Goal: Information Seeking & Learning: Check status

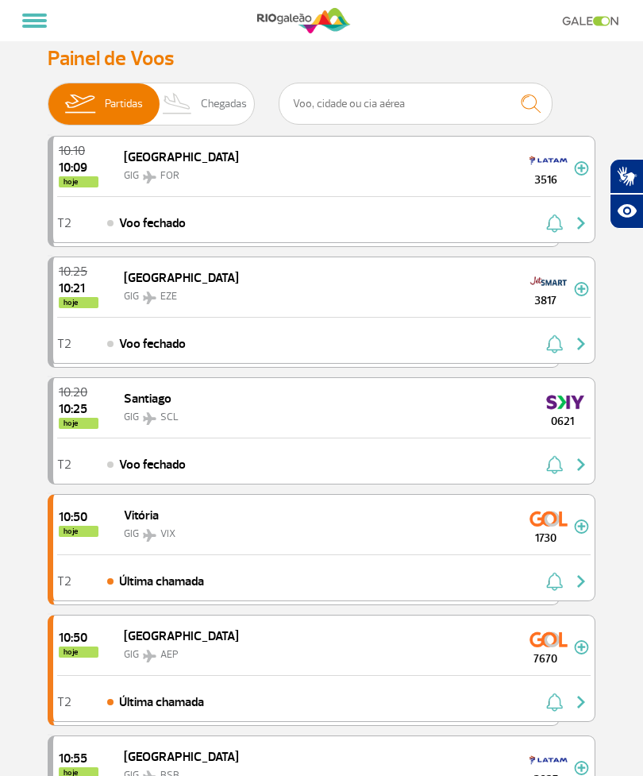
click at [215, 109] on span "Chegadas" at bounding box center [224, 103] width 46 height 41
click at [48, 96] on input "Partidas Chegadas" at bounding box center [48, 96] width 0 height 0
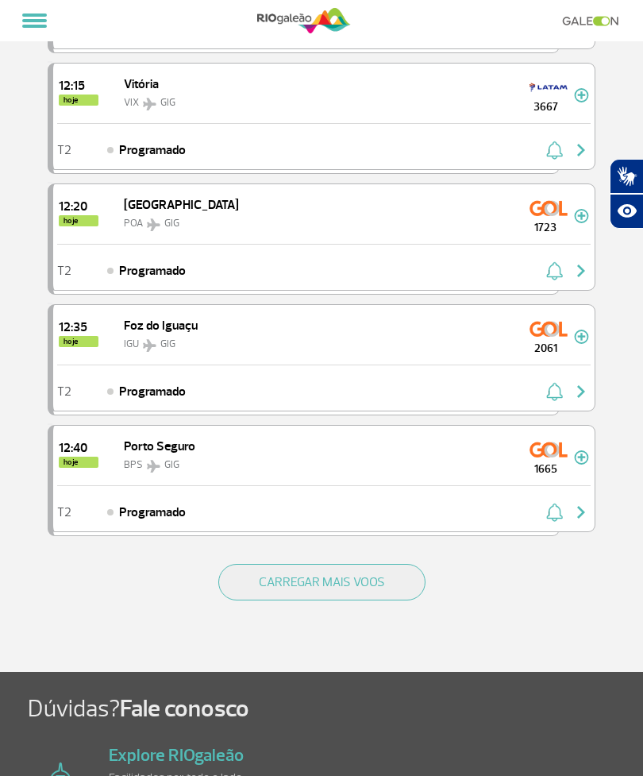
scroll to position [1998, 0]
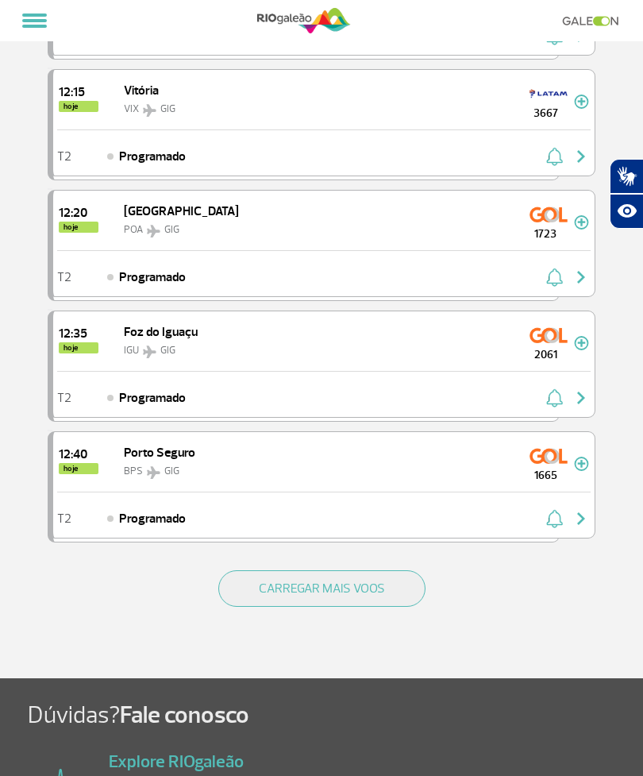
click at [373, 590] on button "CARREGAR MAIS VOOS" at bounding box center [321, 588] width 207 height 37
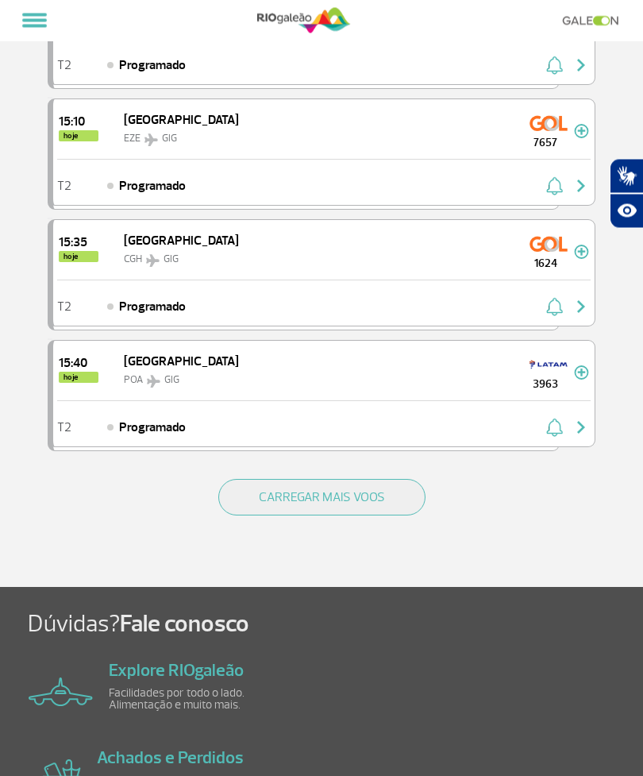
click at [326, 493] on button "CARREGAR MAIS VOOS" at bounding box center [321, 498] width 207 height 37
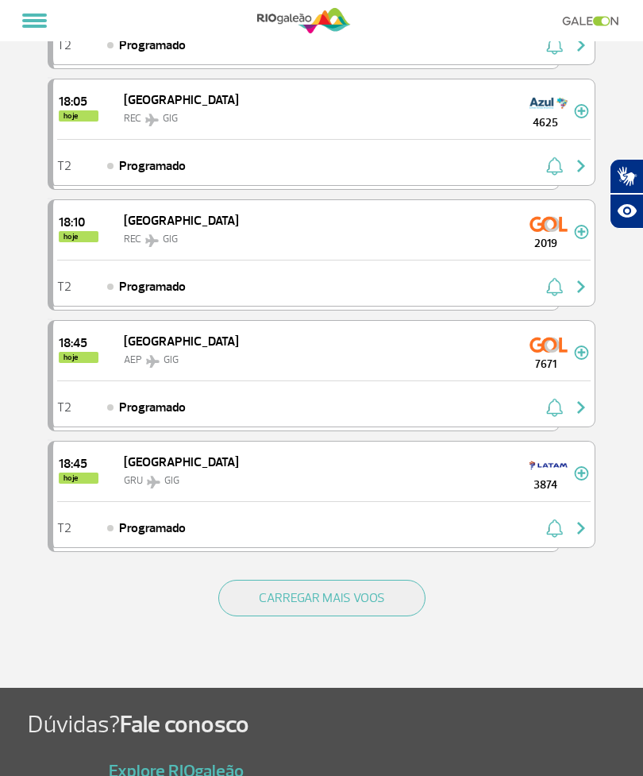
scroll to position [6798, 0]
click at [333, 601] on button "CARREGAR MAIS VOOS" at bounding box center [321, 599] width 207 height 37
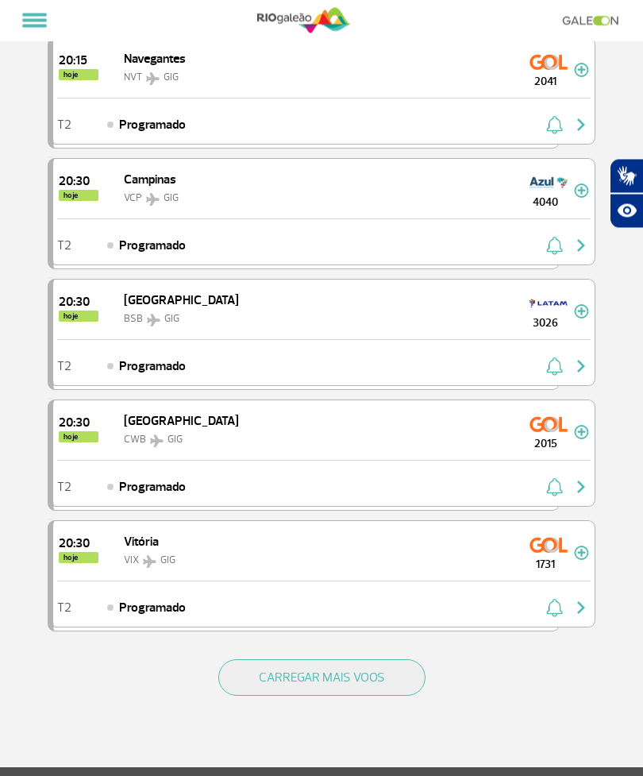
click at [333, 684] on button "CARREGAR MAIS VOOS" at bounding box center [321, 678] width 207 height 37
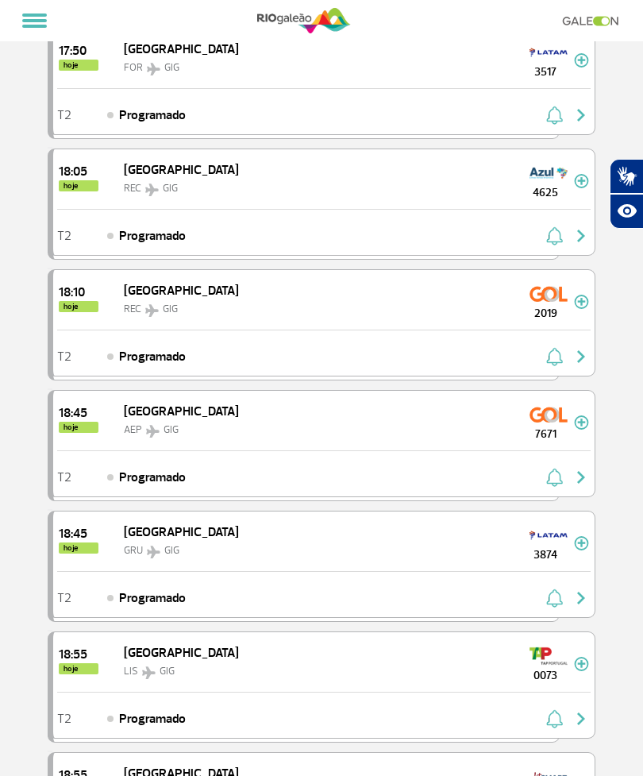
scroll to position [6726, 0]
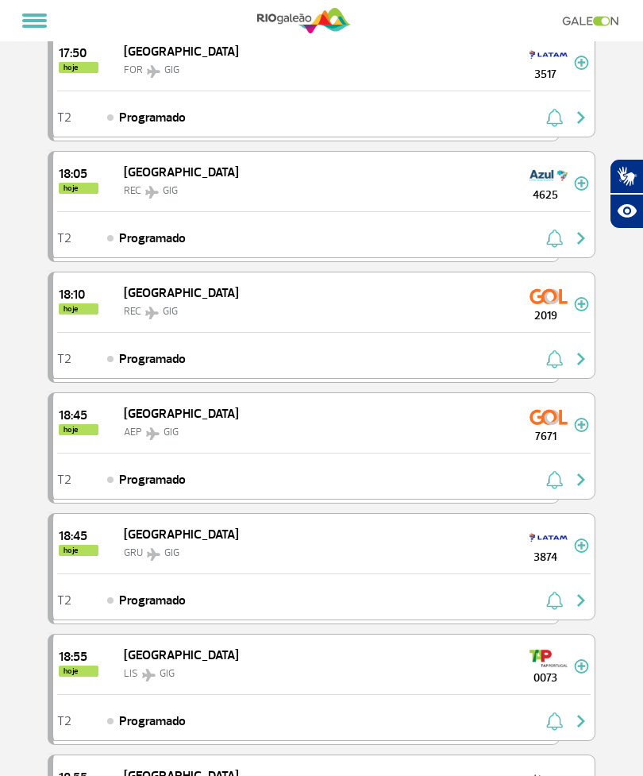
click at [562, 713] on img "button" at bounding box center [554, 721] width 17 height 19
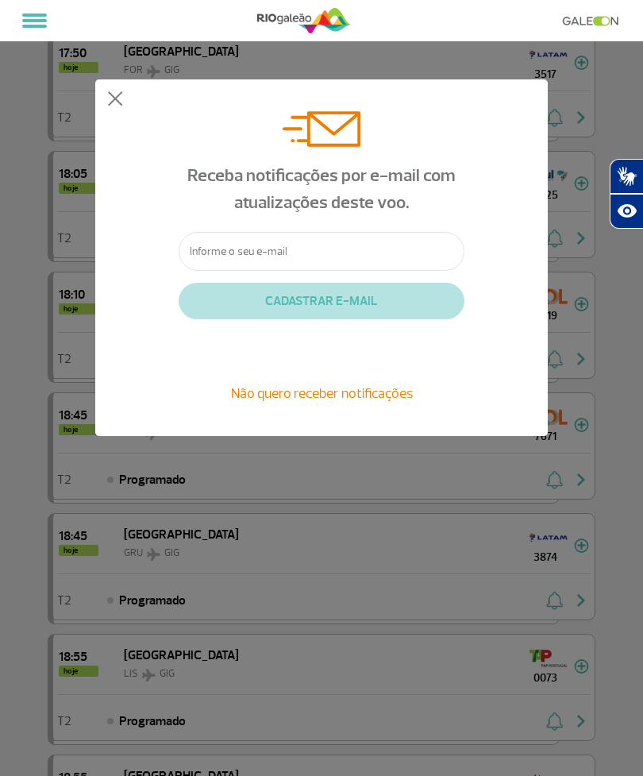
click at [122, 102] on button at bounding box center [115, 99] width 16 height 16
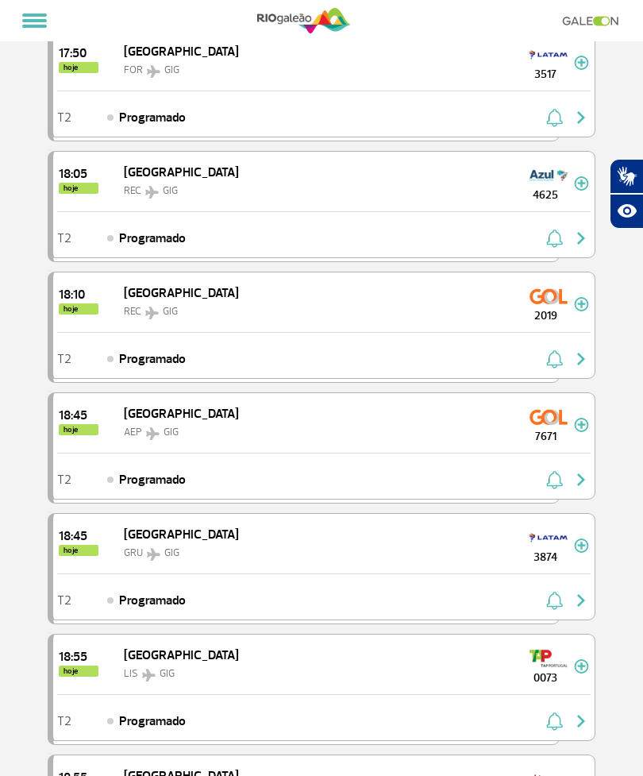
click at [563, 669] on img at bounding box center [549, 658] width 38 height 25
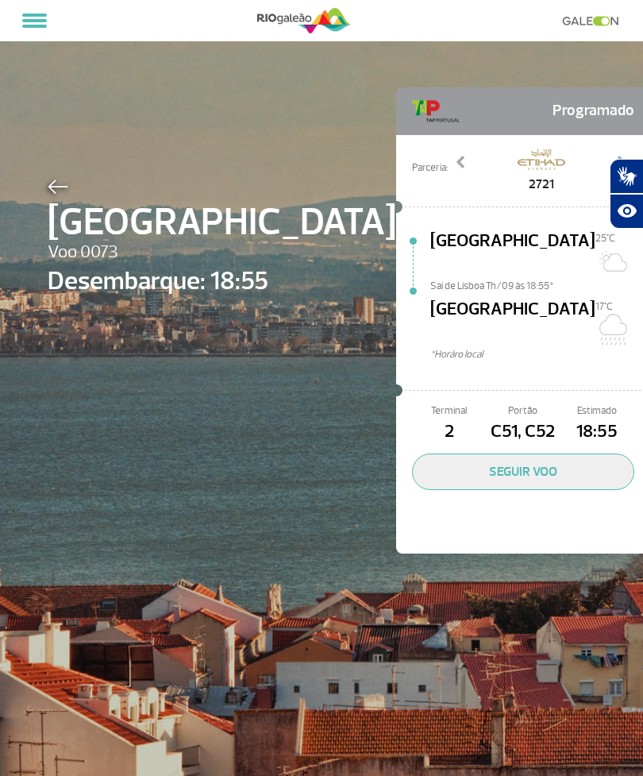
click at [477, 454] on button "SEGUIR VOO" at bounding box center [523, 472] width 222 height 37
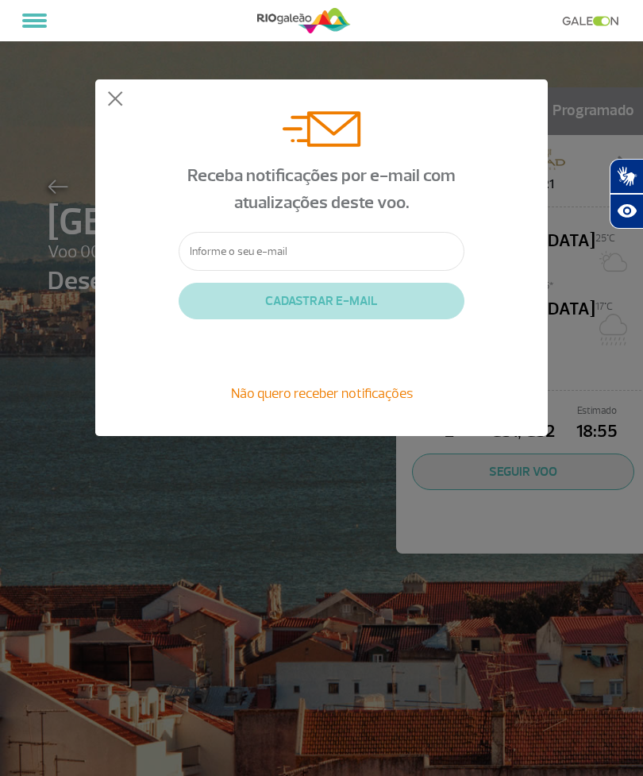
click at [124, 87] on div "Receba notificações por e-mail com atualizações deste voo. CADASTRAR E-MAIL Não…" at bounding box center [321, 257] width 453 height 357
click at [121, 101] on button at bounding box center [115, 99] width 16 height 16
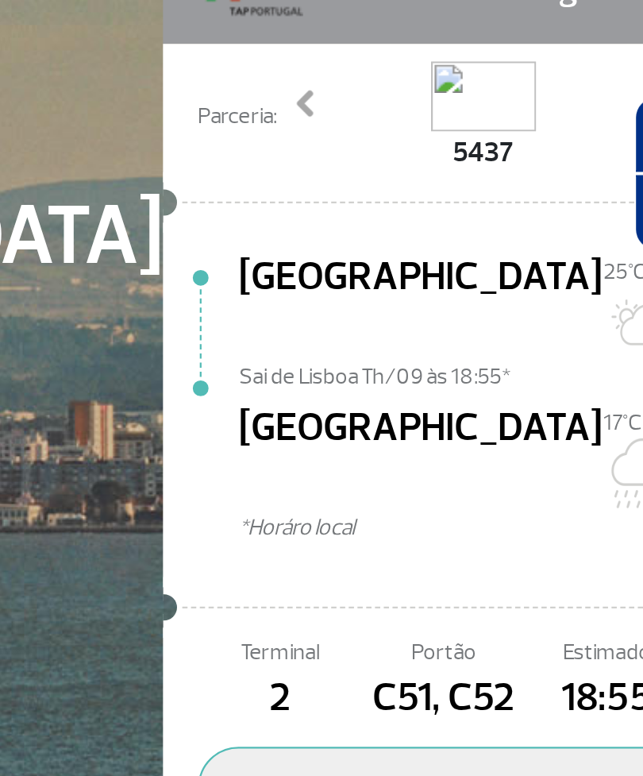
click at [454, 154] on span at bounding box center [462, 162] width 16 height 16
click at [290, 258] on div "Lisboa Voo 0073 Desembarque: 18:55 Programado Parceria: 2721 5437 7113 9092 Pre…" at bounding box center [321, 388] width 643 height 776
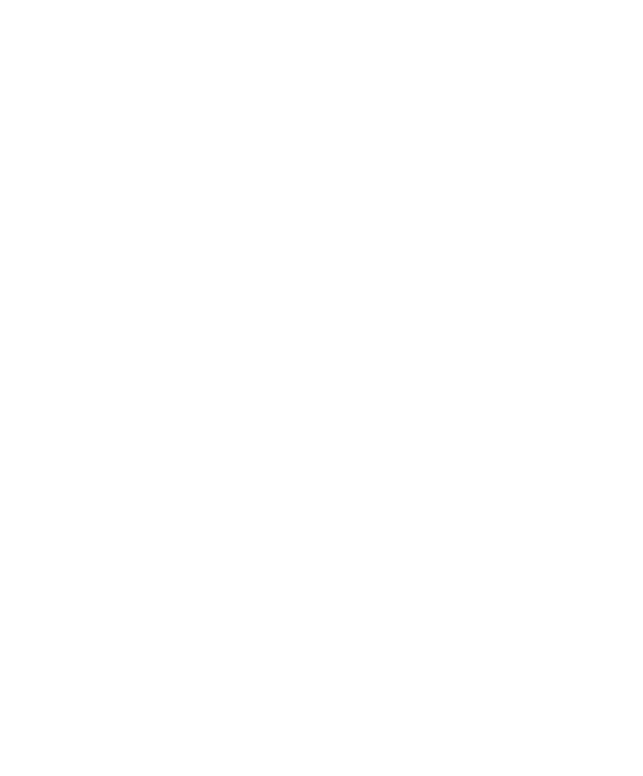
scroll to position [858, 0]
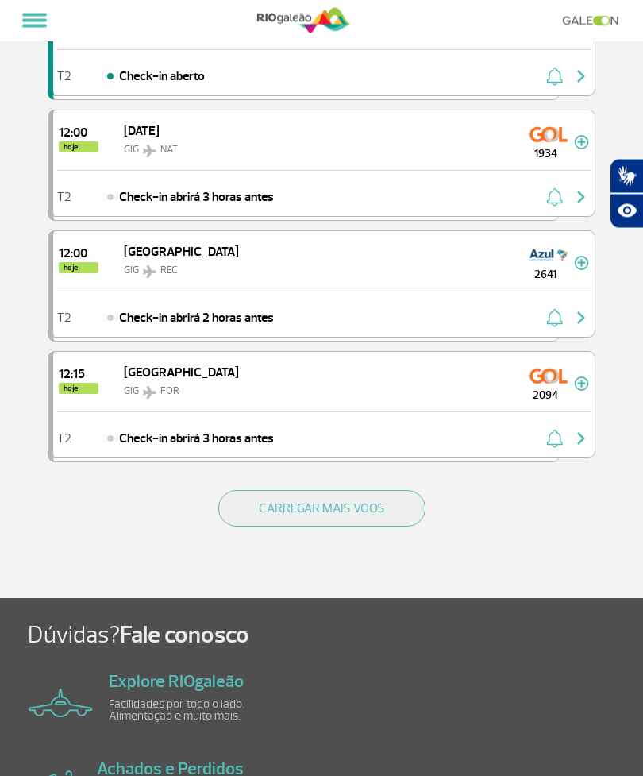
click at [346, 508] on button "CARREGAR MAIS VOOS" at bounding box center [321, 509] width 207 height 37
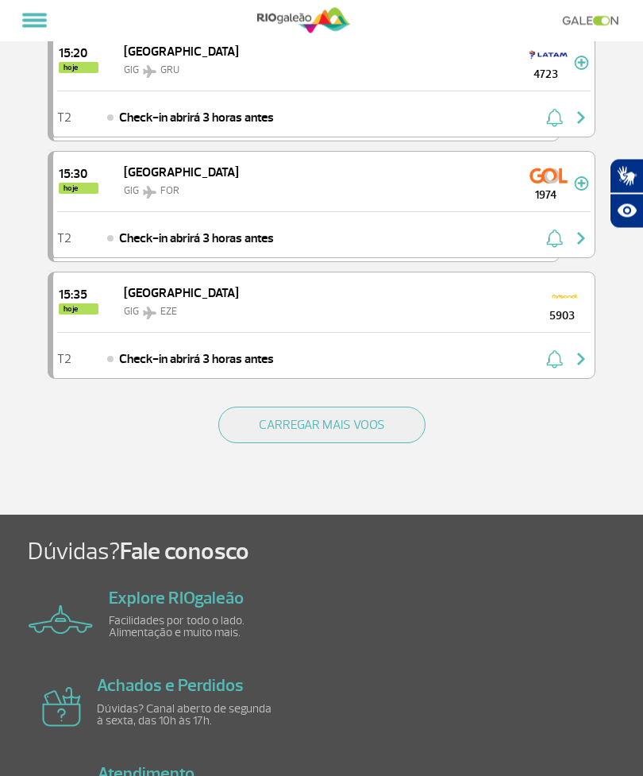
click at [346, 433] on button "CARREGAR MAIS VOOS" at bounding box center [321, 425] width 207 height 37
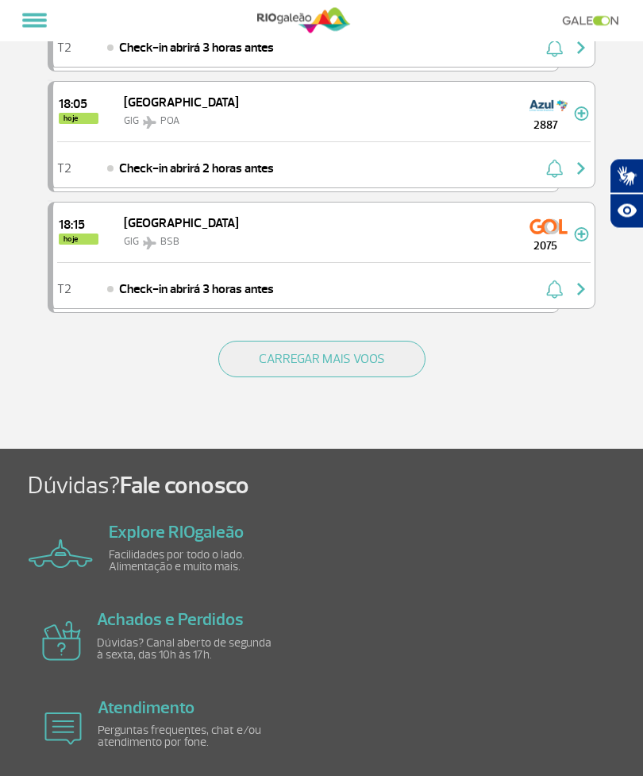
scroll to position [6965, 0]
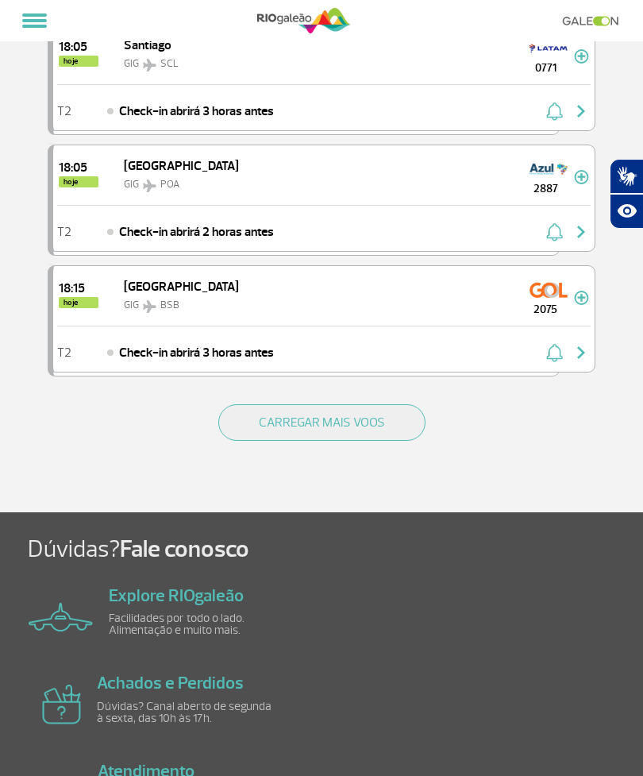
click at [346, 441] on button "CARREGAR MAIS VOOS" at bounding box center [321, 422] width 207 height 37
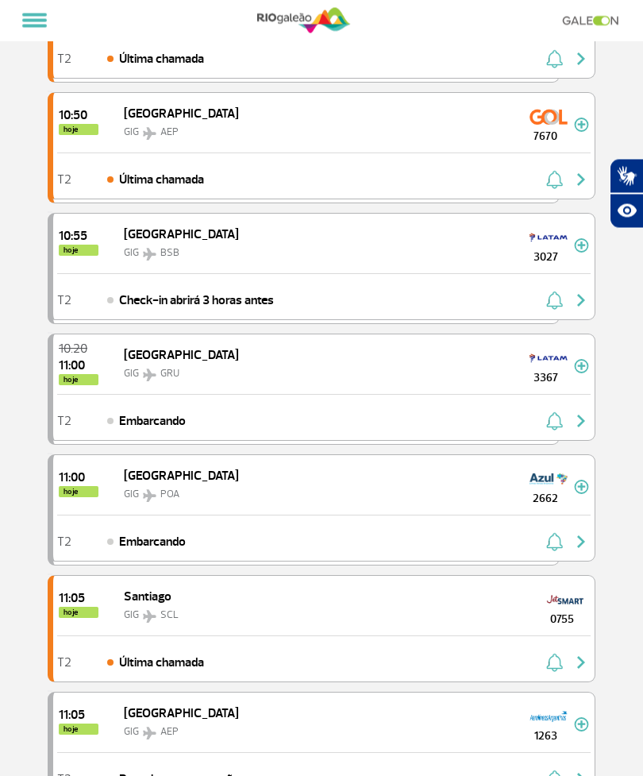
scroll to position [0, 0]
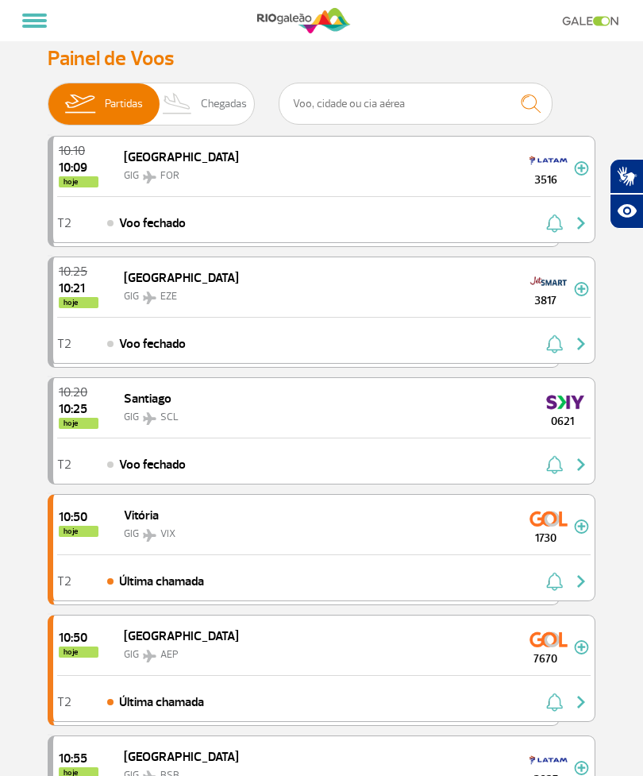
click at [216, 110] on span "Chegadas" at bounding box center [224, 103] width 46 height 41
click at [48, 96] on input "Partidas Chegadas" at bounding box center [48, 96] width 0 height 0
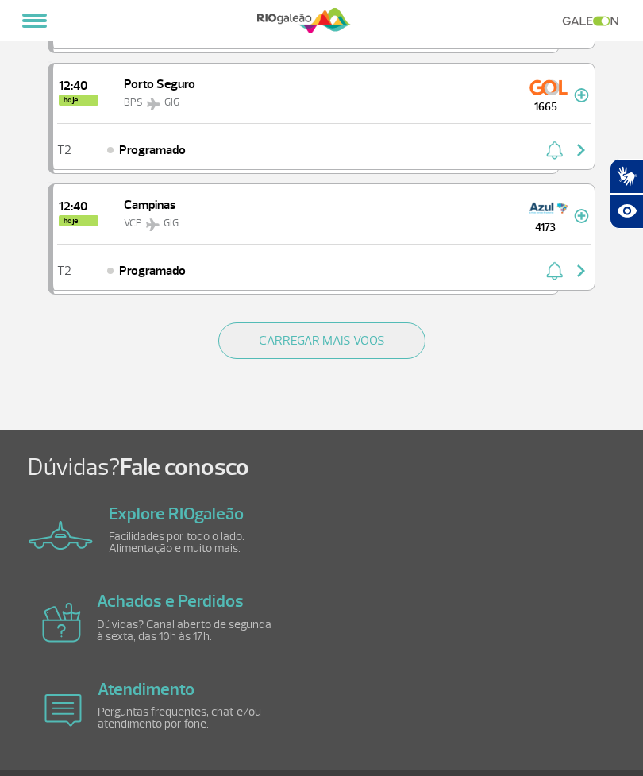
scroll to position [2245, 0]
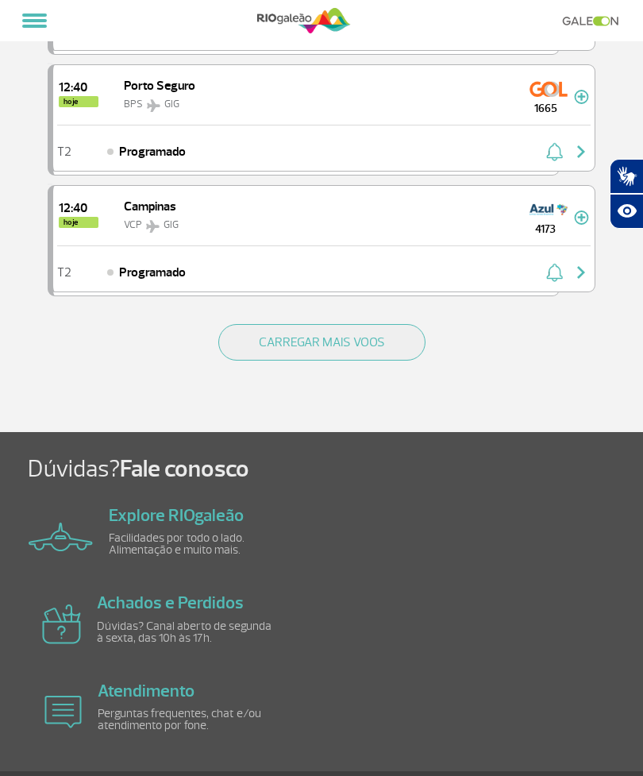
click at [353, 349] on button "CARREGAR MAIS VOOS" at bounding box center [321, 342] width 207 height 37
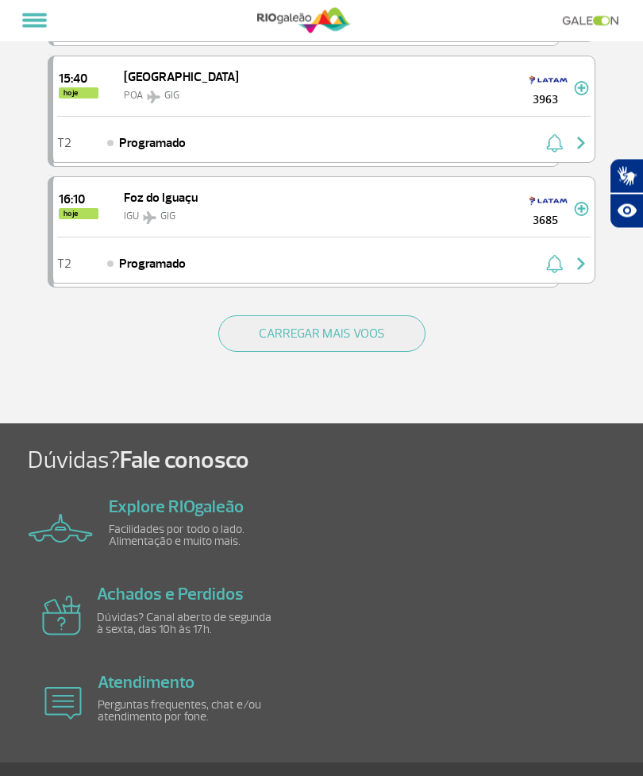
click at [337, 340] on button "CARREGAR MAIS VOOS" at bounding box center [321, 334] width 207 height 37
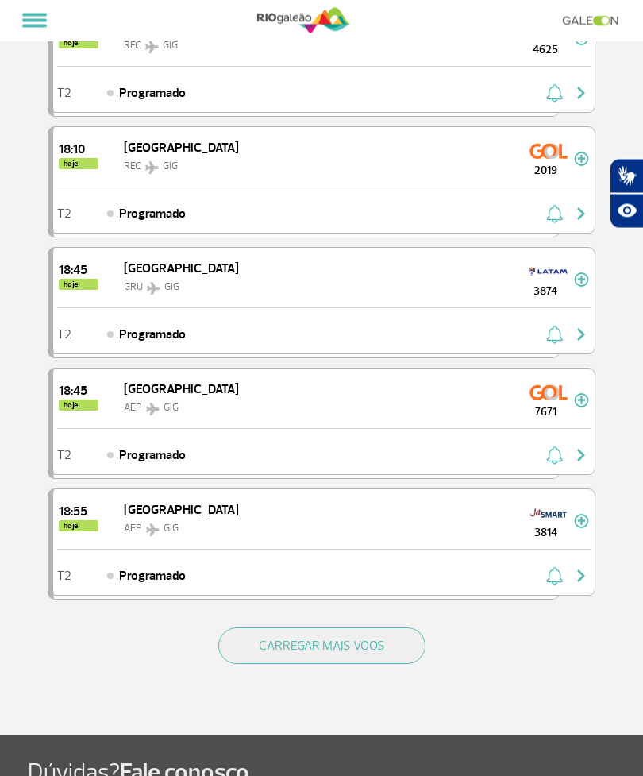
click at [330, 635] on button "CARREGAR MAIS VOOS" at bounding box center [321, 646] width 207 height 37
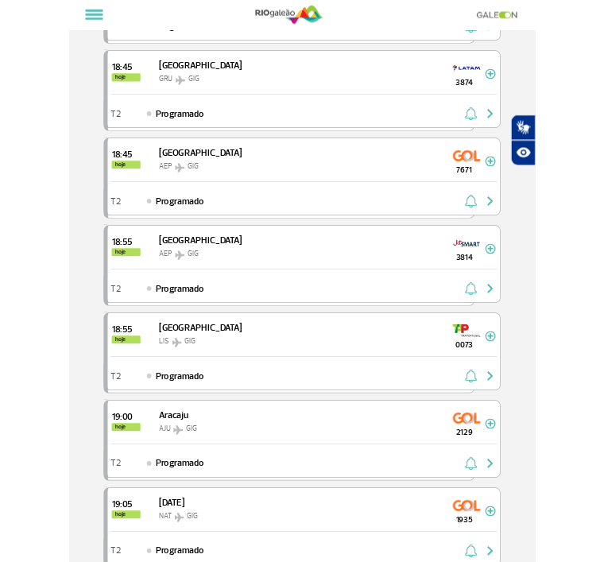
scroll to position [7087, 0]
